Goal: Check status: Check status

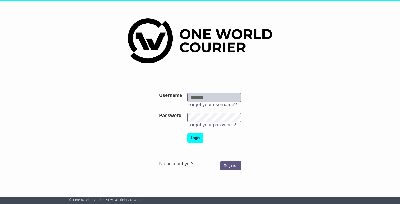
click at [201, 93] on input "Username" at bounding box center [214, 97] width 54 height 9
type input "**********"
click at [196, 131] on td "Login" at bounding box center [214, 137] width 59 height 15
click at [194, 137] on button "Login" at bounding box center [195, 137] width 16 height 9
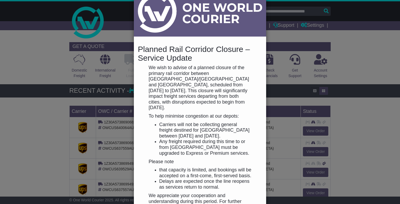
scroll to position [13, 0]
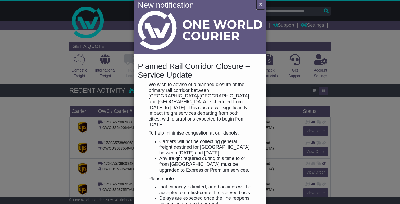
click at [261, 4] on span "×" at bounding box center [260, 4] width 3 height 6
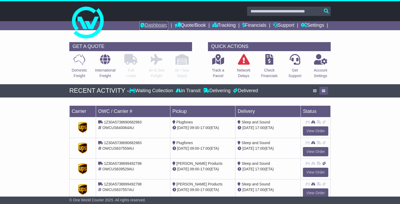
click at [150, 25] on link "Dashboard" at bounding box center [154, 25] width 28 height 9
click at [152, 27] on link "Dashboard" at bounding box center [154, 25] width 28 height 9
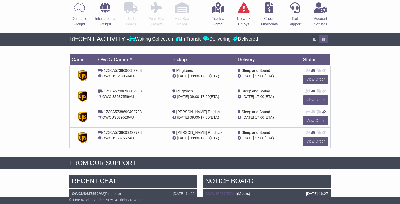
scroll to position [52, 0]
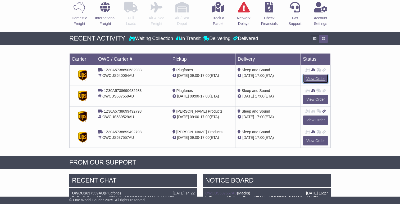
click at [314, 79] on link "View Order" at bounding box center [315, 78] width 25 height 9
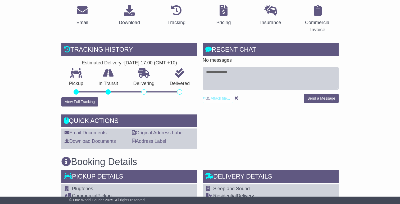
scroll to position [83, 0]
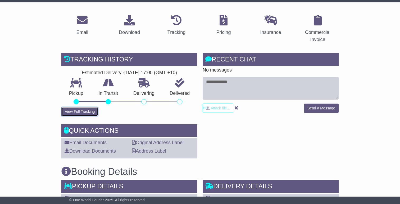
click at [67, 110] on button "View Full Tracking" at bounding box center [79, 111] width 37 height 9
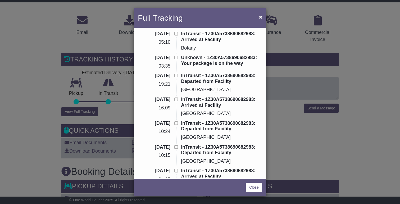
scroll to position [0, 0]
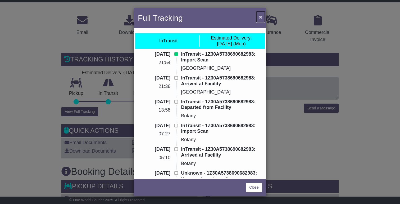
click at [260, 20] on span "×" at bounding box center [260, 17] width 3 height 6
